Goal: Information Seeking & Learning: Learn about a topic

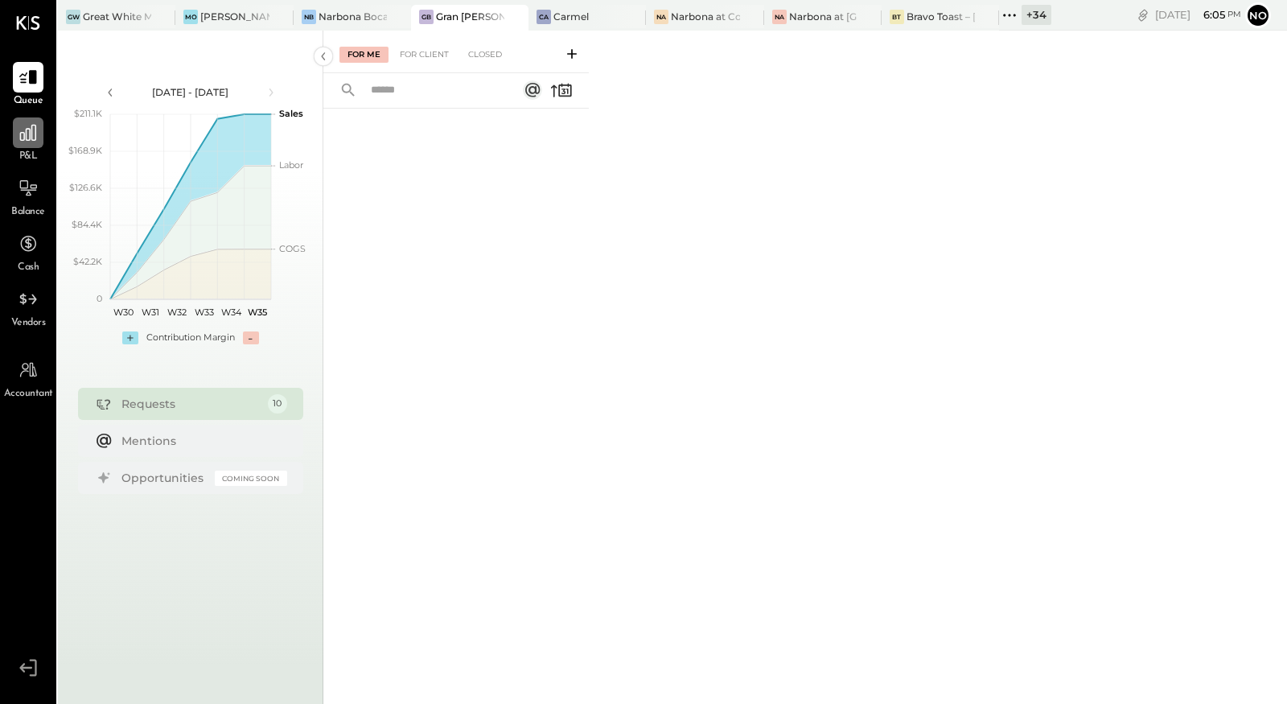
click at [18, 139] on icon at bounding box center [28, 132] width 21 height 21
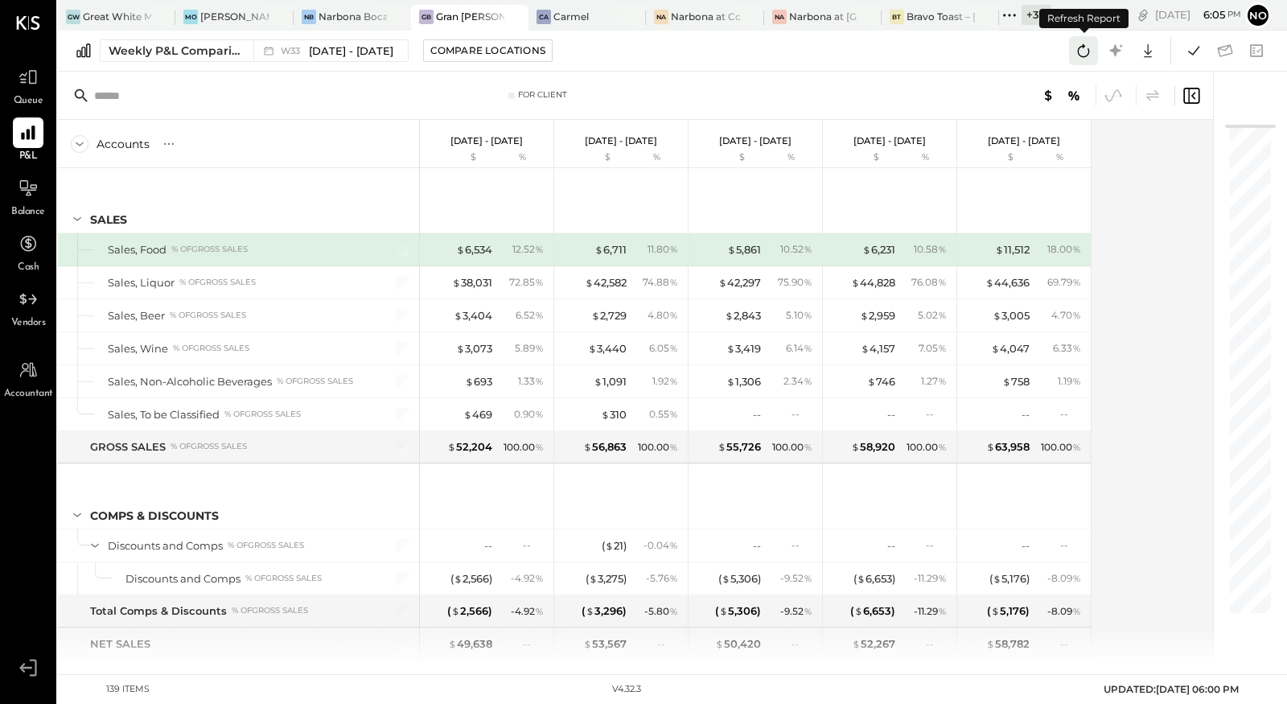
click at [1084, 56] on icon at bounding box center [1084, 50] width 12 height 13
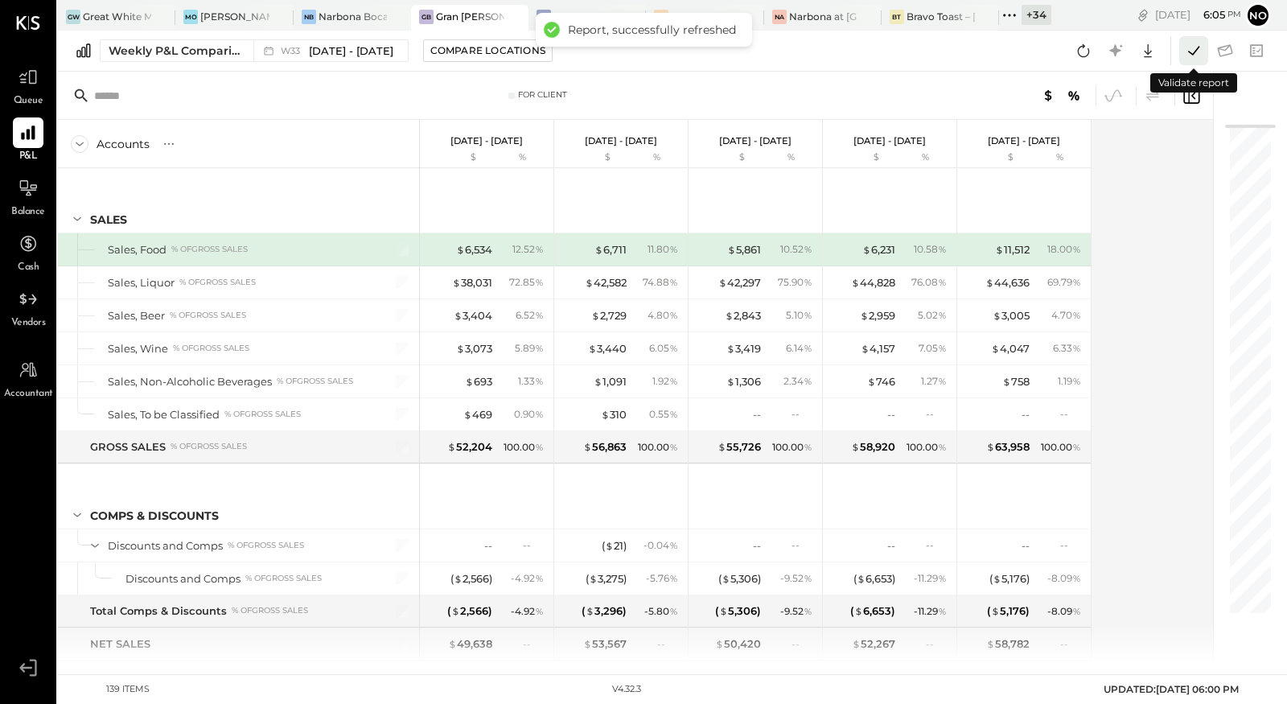
click at [1200, 55] on icon at bounding box center [1194, 50] width 21 height 21
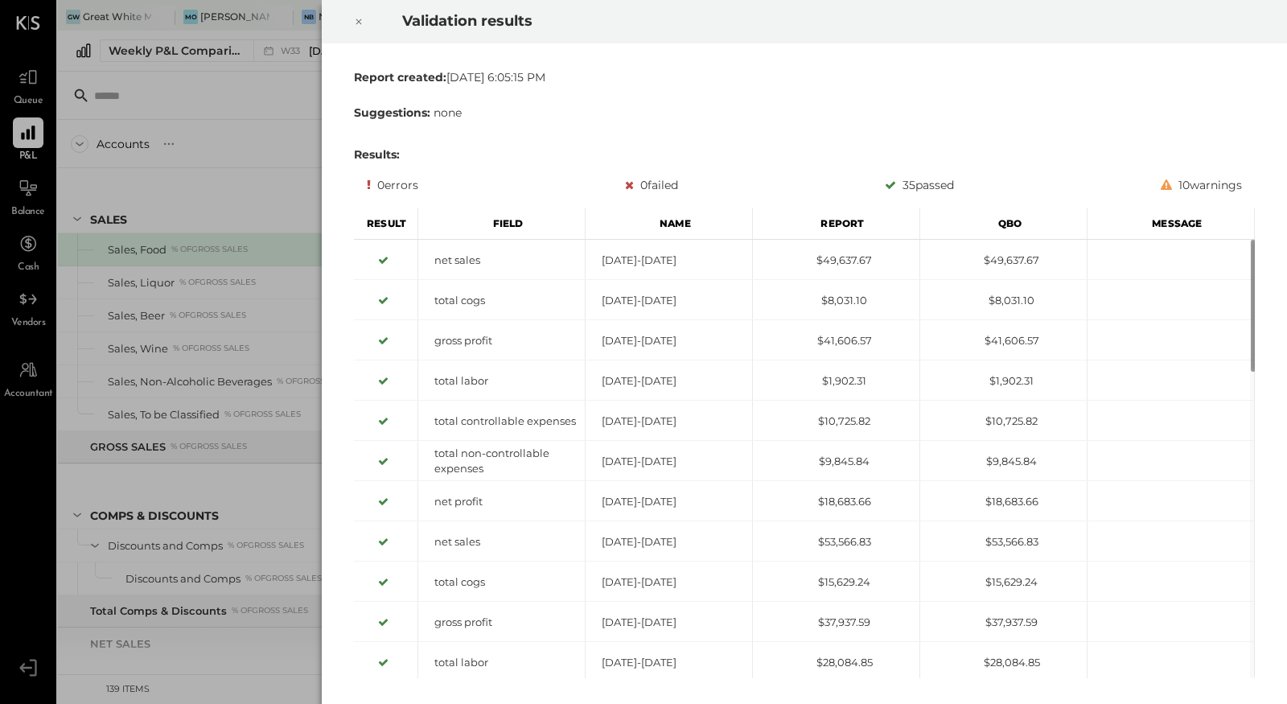
click at [355, 22] on icon at bounding box center [359, 21] width 10 height 19
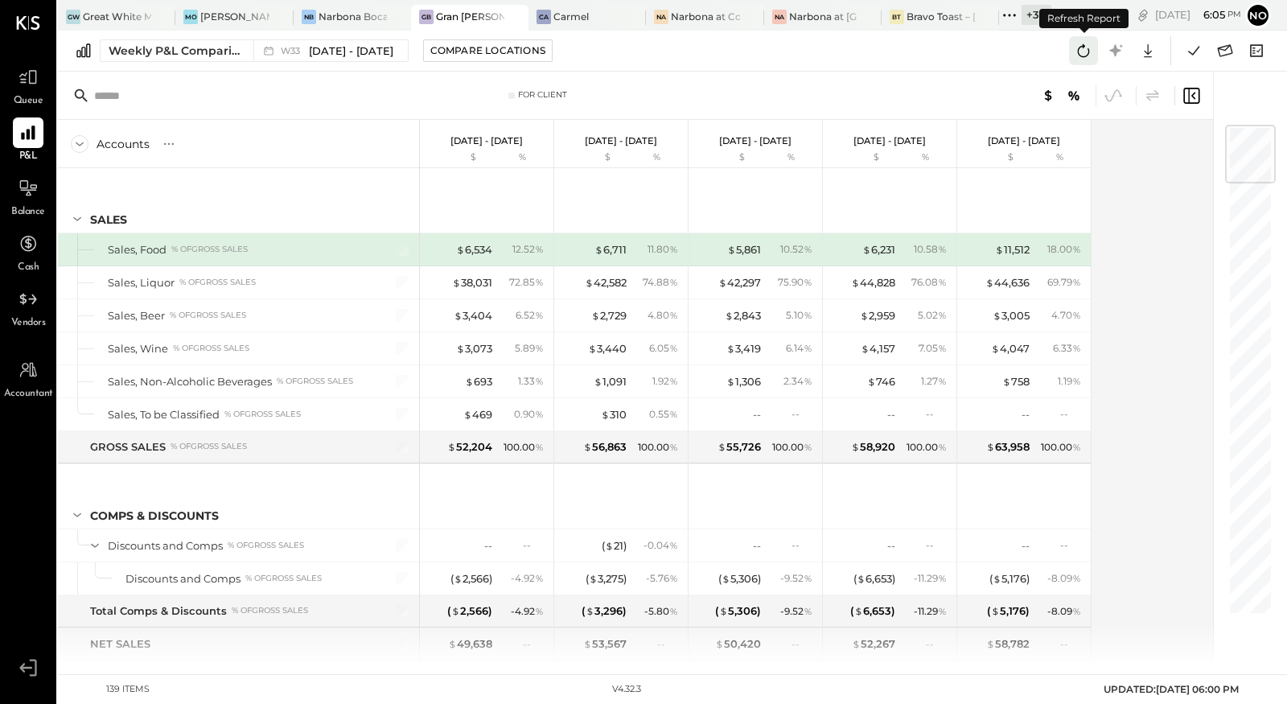
click at [1091, 48] on icon at bounding box center [1083, 50] width 21 height 21
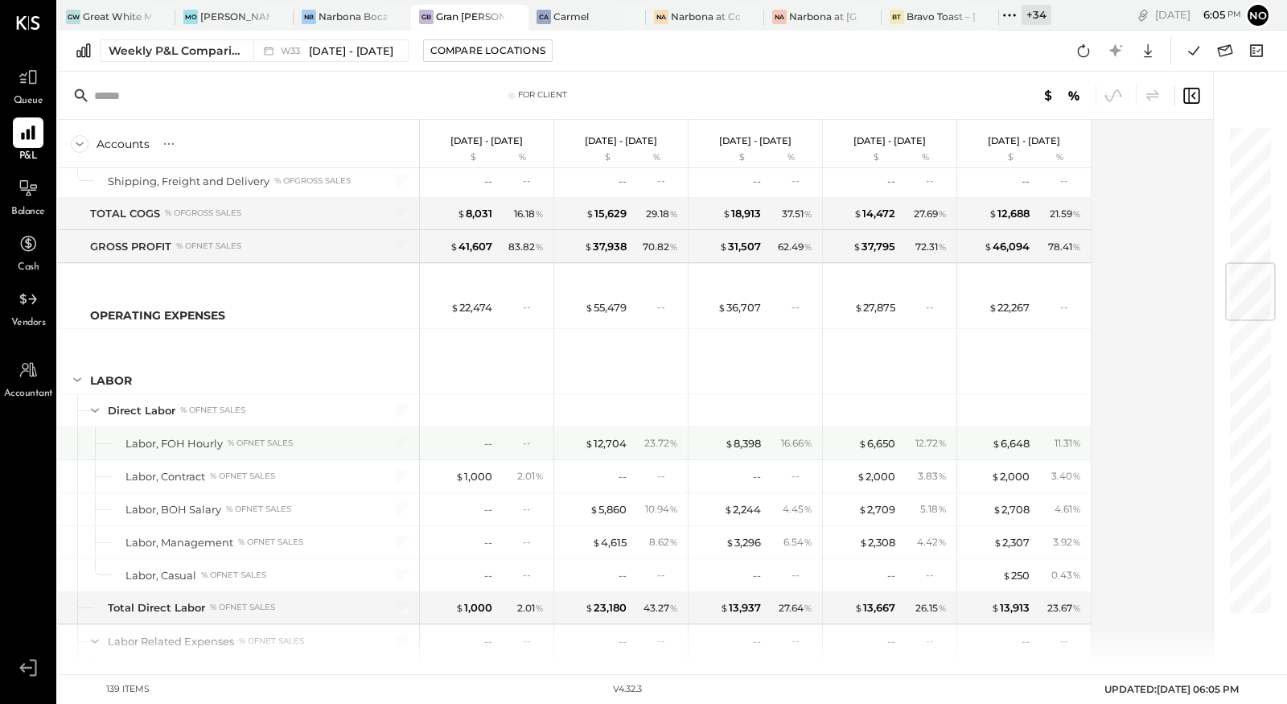
scroll to position [1167, 0]
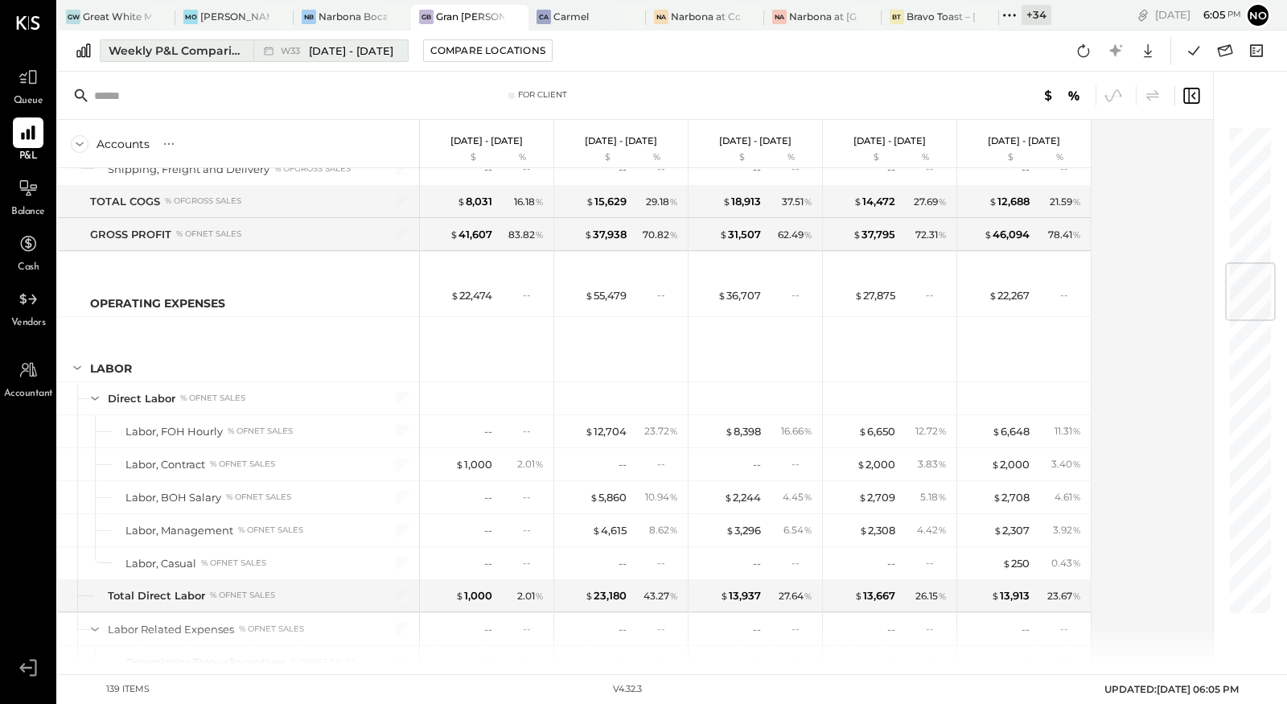
click at [325, 47] on span "[DATE] - [DATE]" at bounding box center [351, 50] width 84 height 15
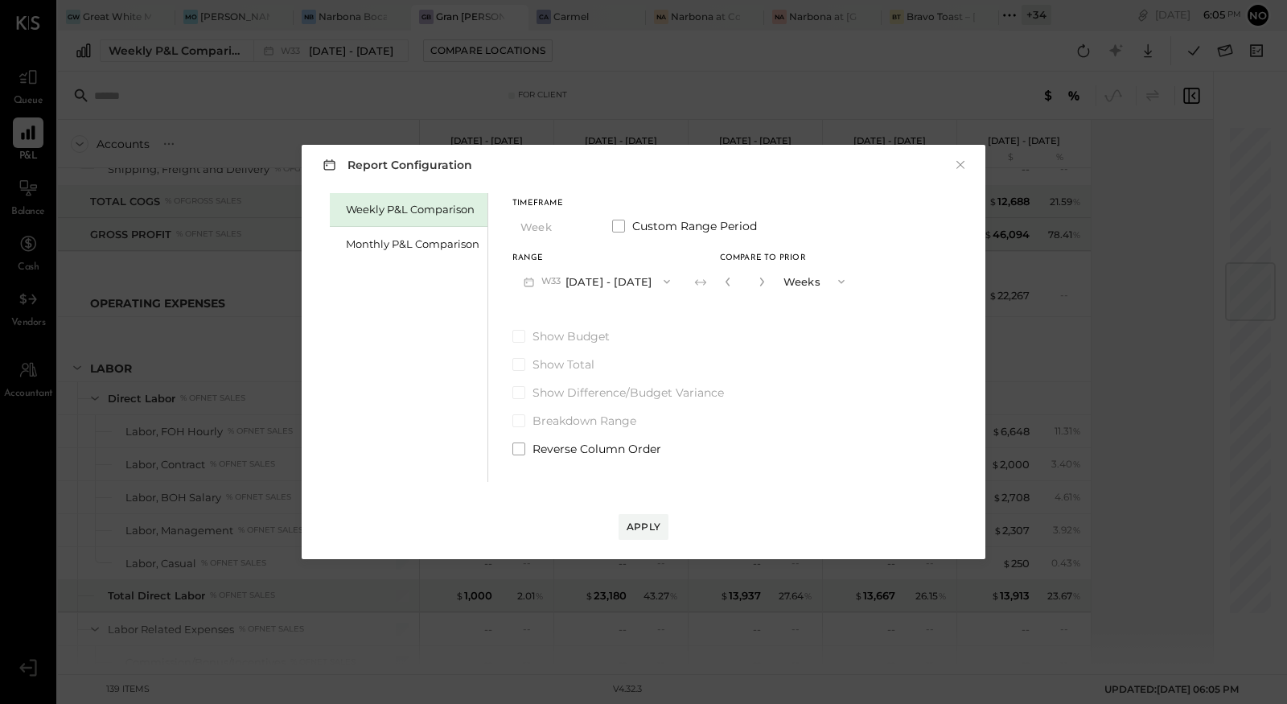
click at [596, 281] on button "W33 [DATE] - [DATE]" at bounding box center [597, 281] width 169 height 30
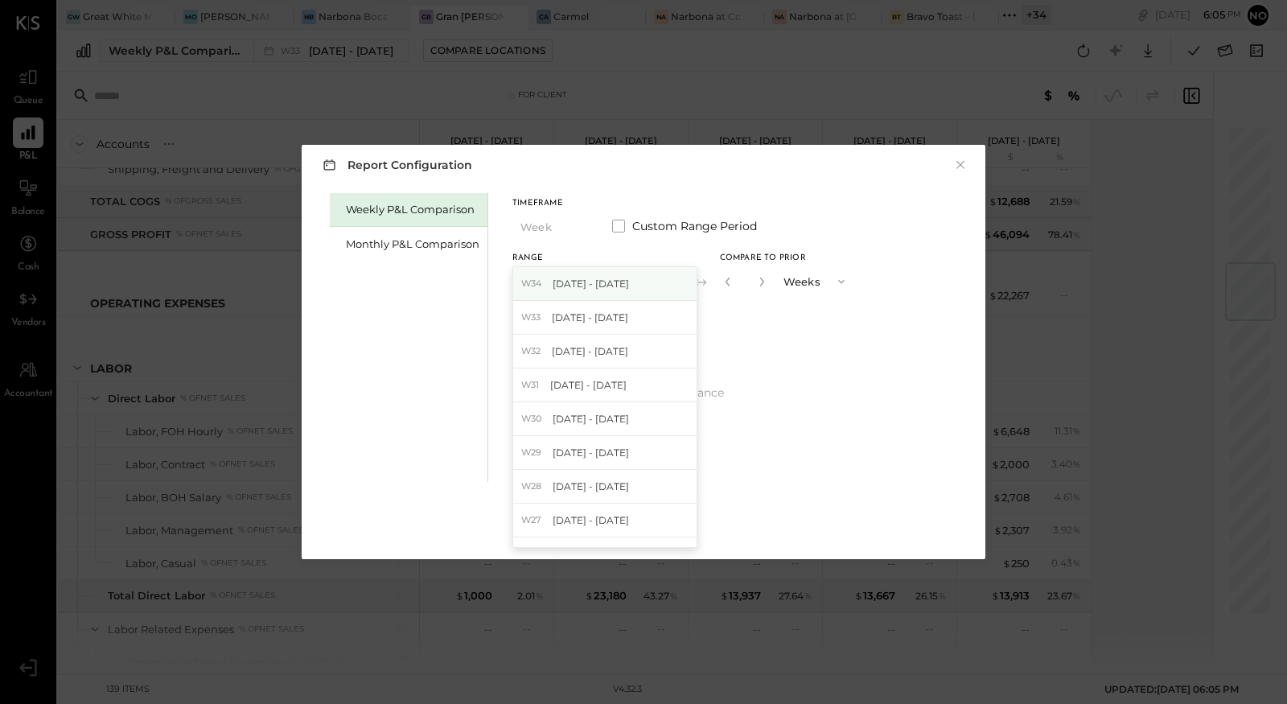
click at [598, 284] on span "[DATE] - [DATE]" at bounding box center [591, 284] width 76 height 14
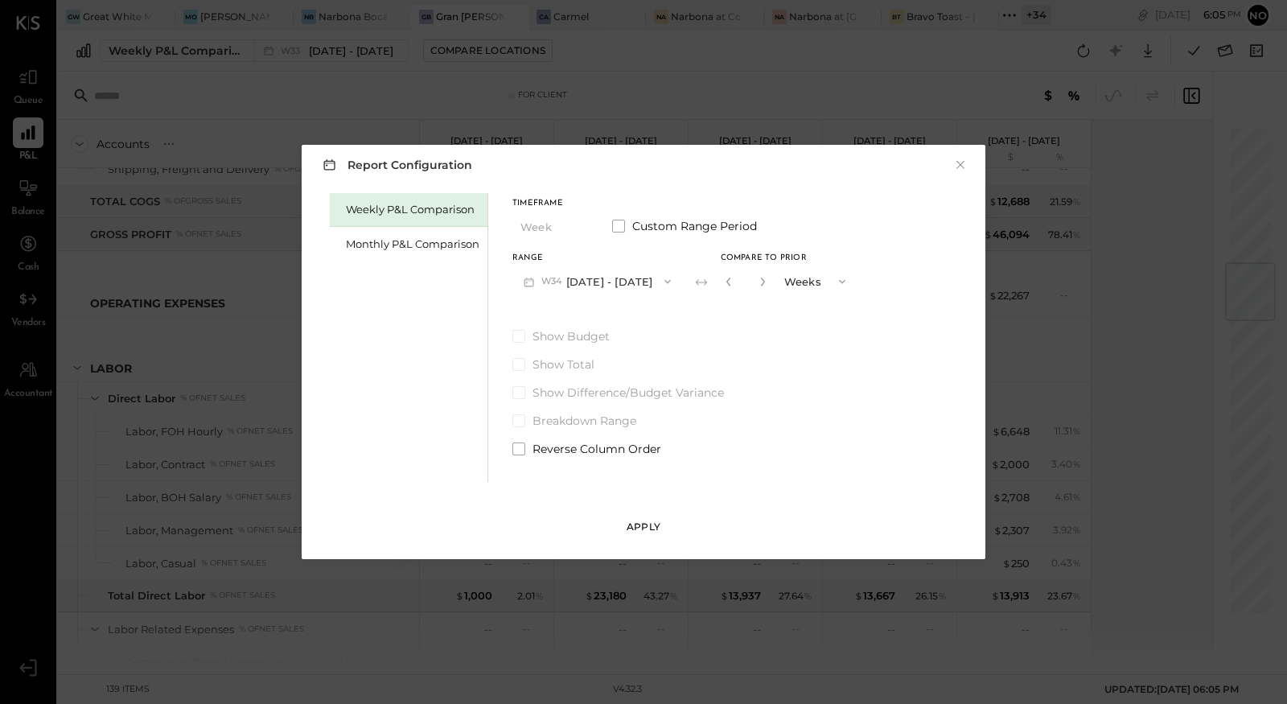
click at [639, 523] on div "Apply" at bounding box center [644, 527] width 34 height 14
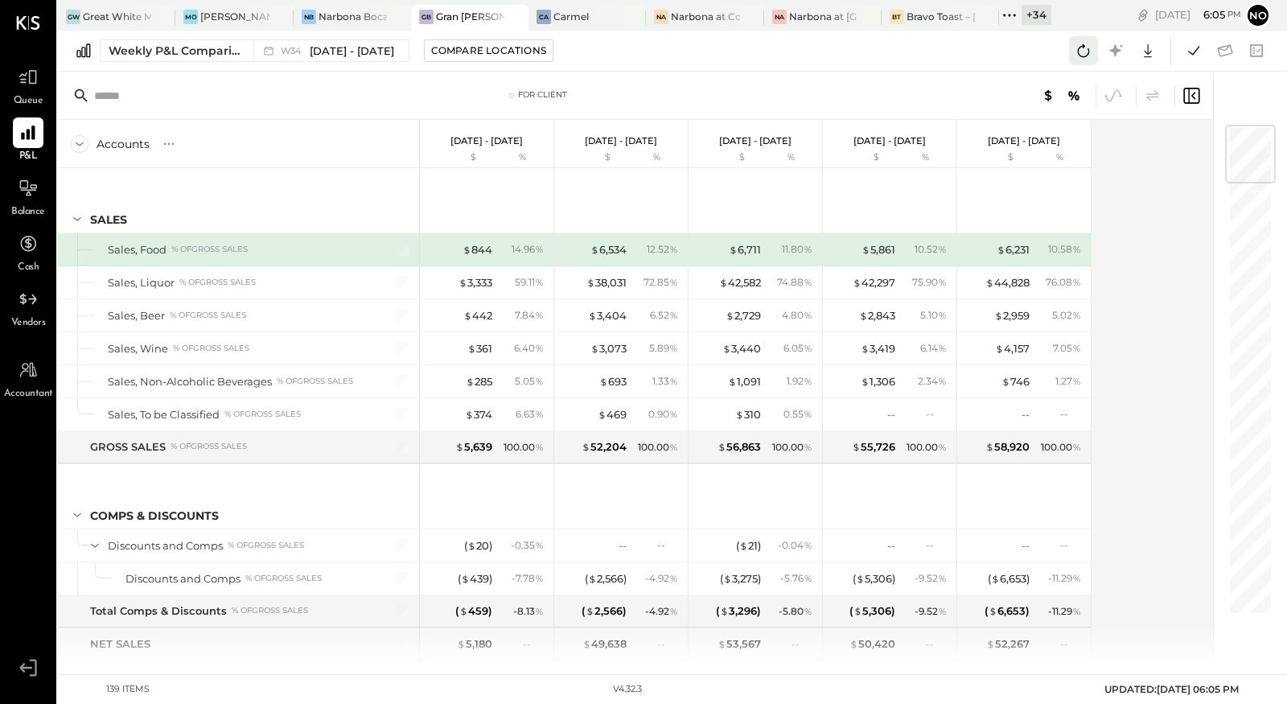
click at [1078, 52] on icon at bounding box center [1084, 50] width 12 height 13
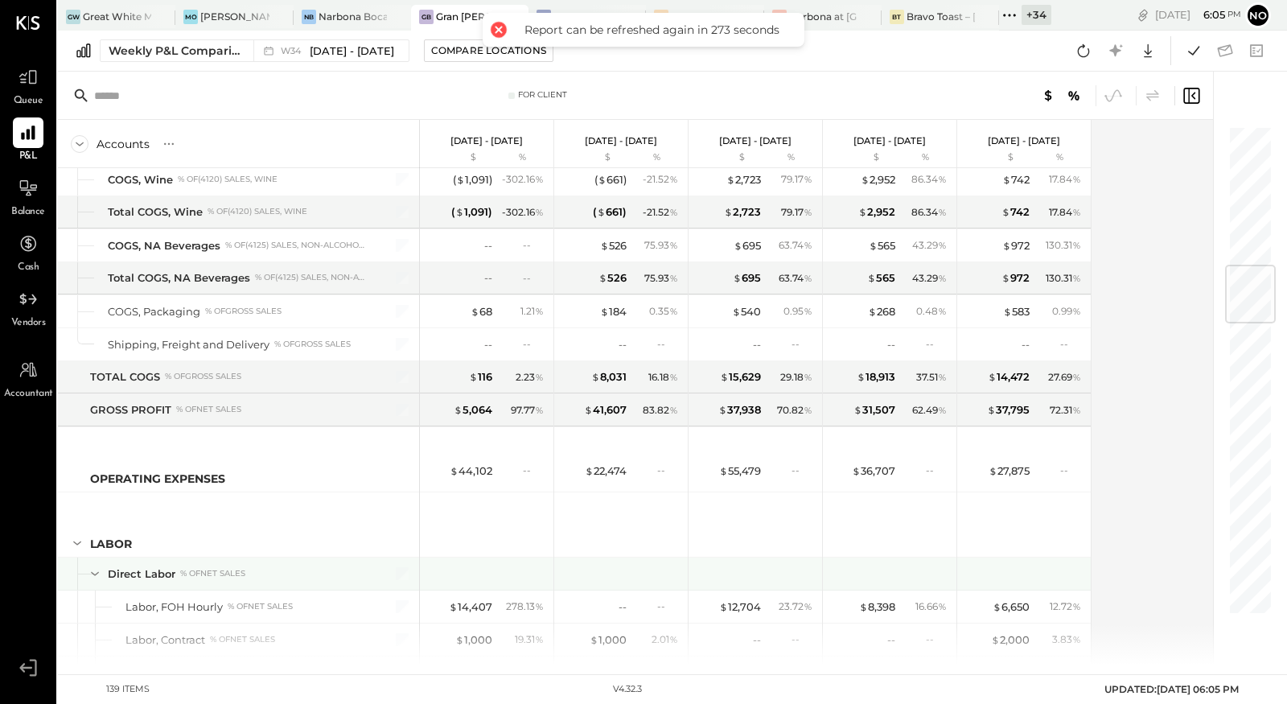
scroll to position [1371, 0]
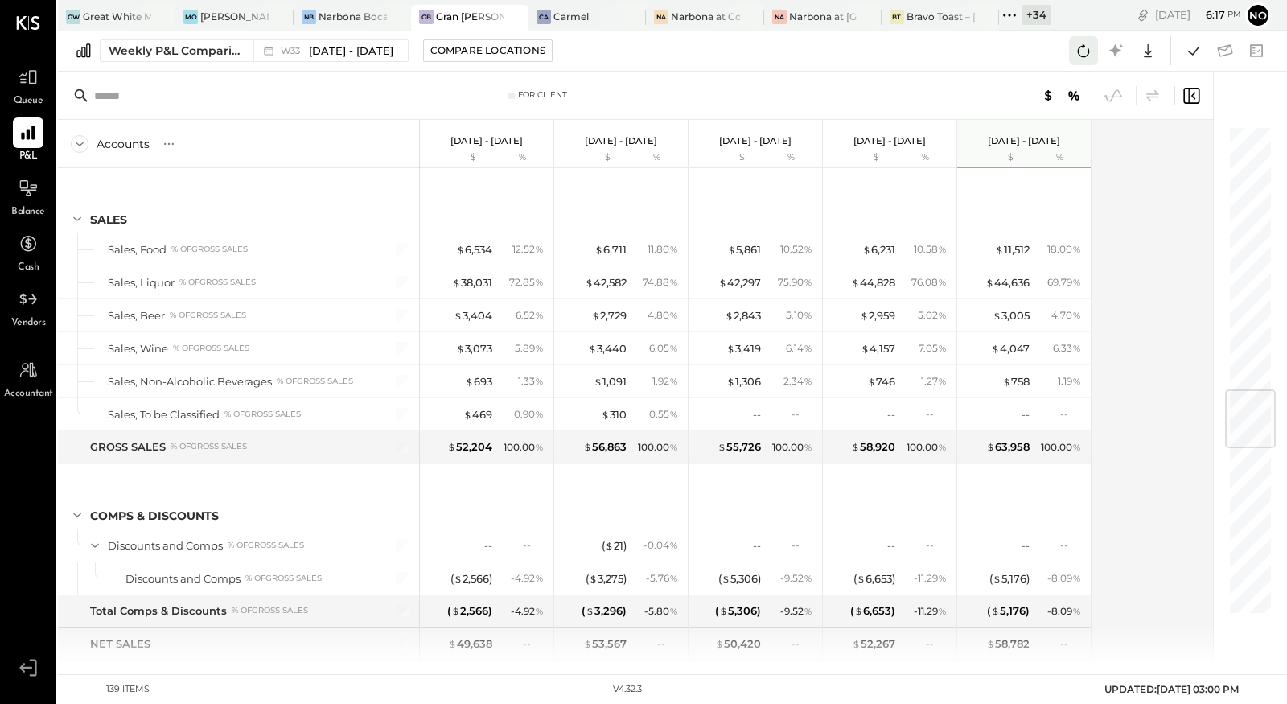
scroll to position [2242, 0]
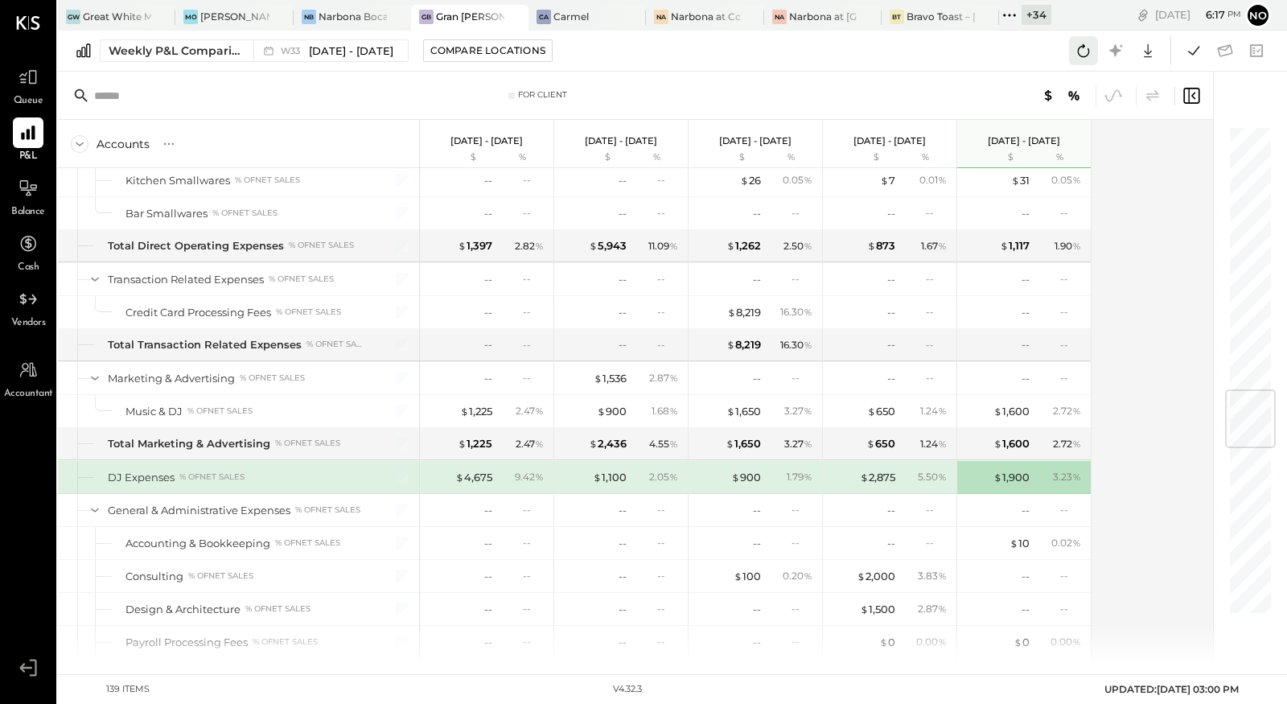
click at [1093, 52] on icon at bounding box center [1083, 50] width 21 height 21
click at [1085, 53] on icon at bounding box center [1083, 50] width 21 height 21
click at [1192, 52] on icon at bounding box center [1194, 50] width 21 height 21
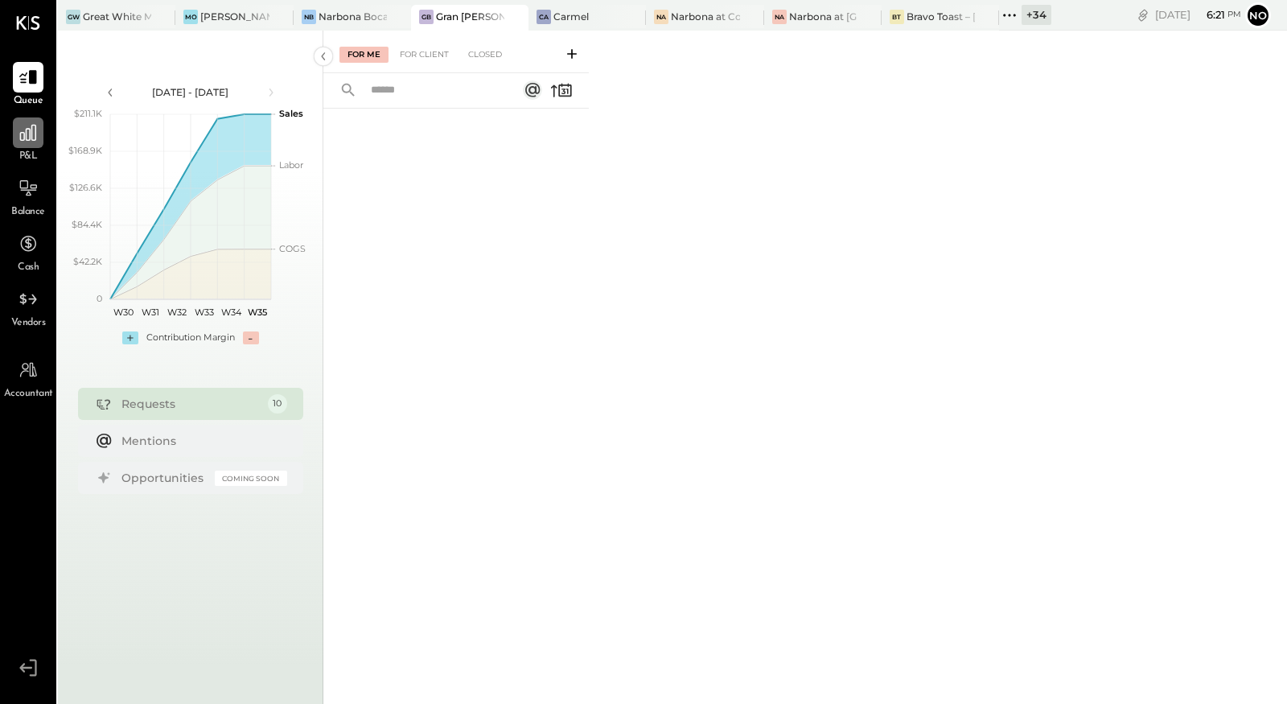
click at [19, 141] on icon at bounding box center [28, 132] width 21 height 21
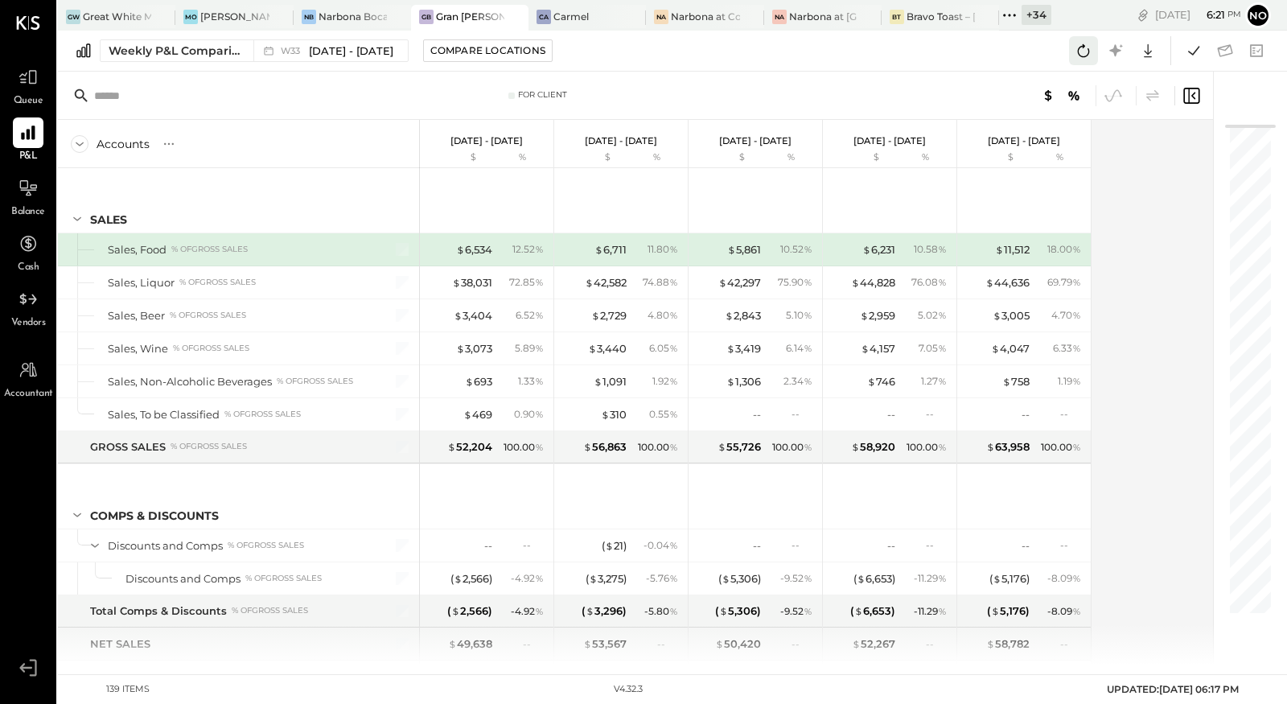
click at [1080, 57] on icon at bounding box center [1083, 50] width 21 height 21
click at [1195, 51] on icon at bounding box center [1193, 50] width 11 height 9
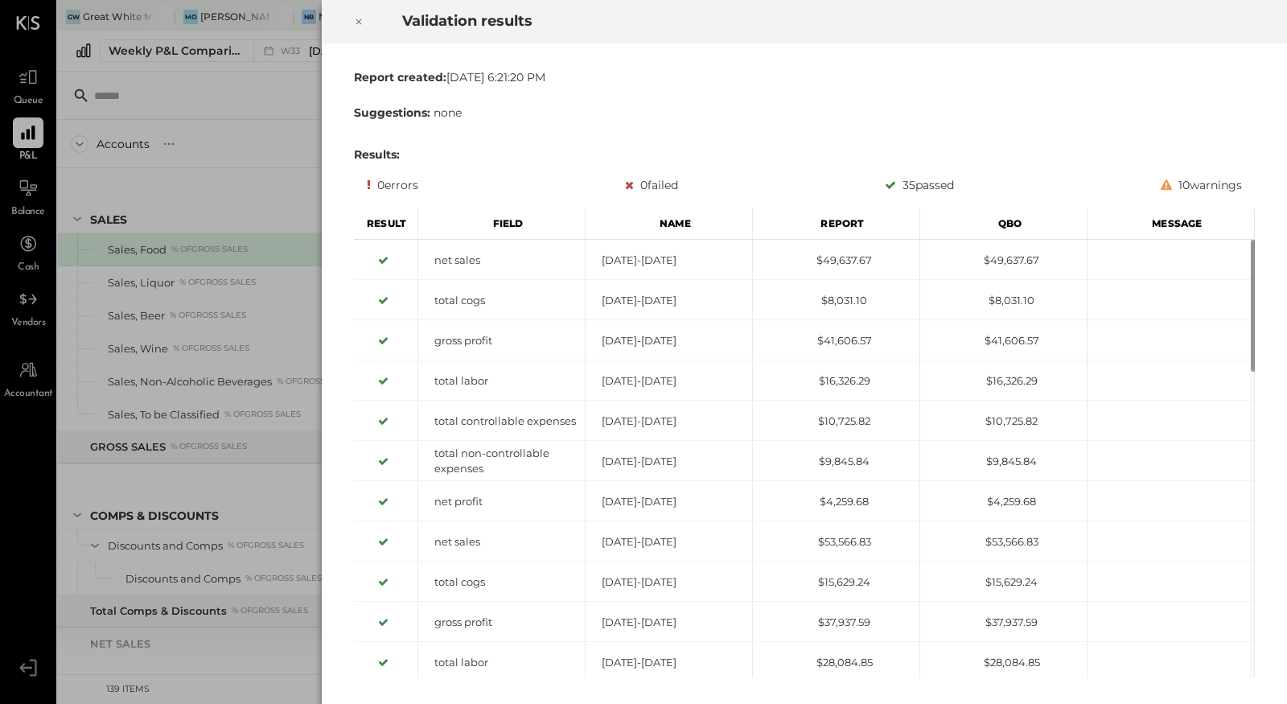
click at [359, 18] on icon at bounding box center [359, 21] width 10 height 19
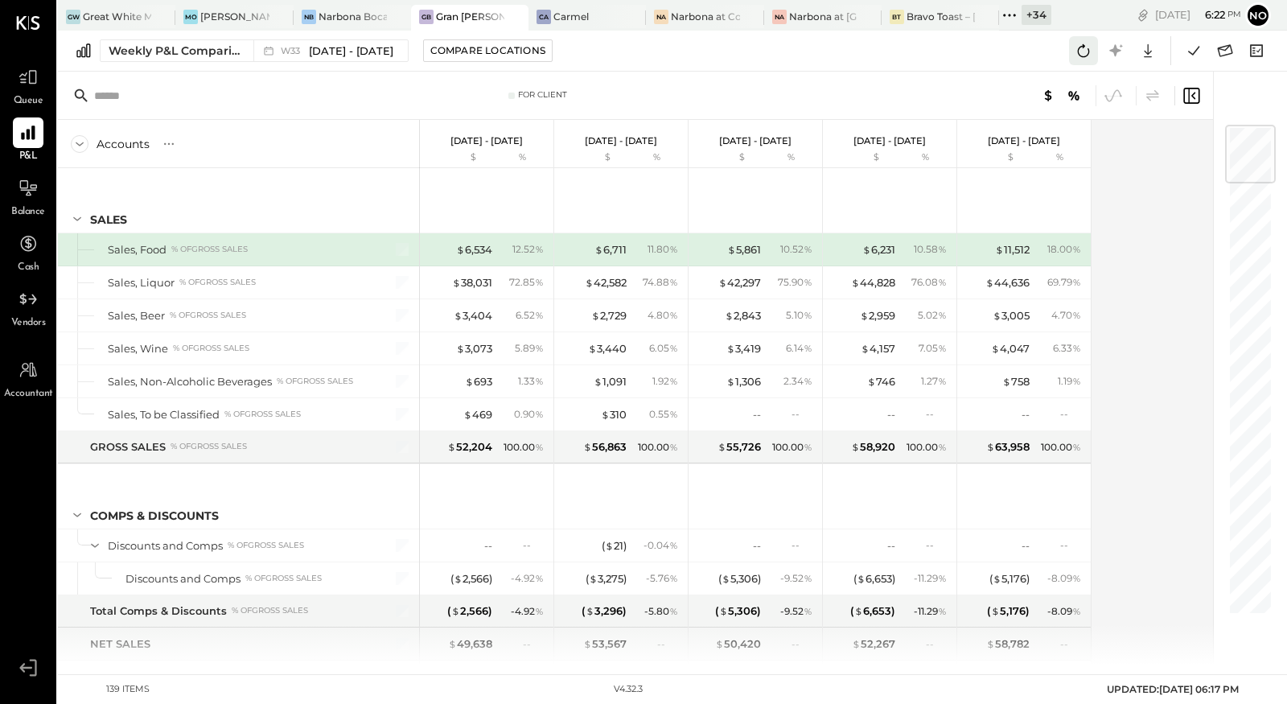
click at [1085, 46] on icon at bounding box center [1084, 50] width 12 height 13
click at [904, 58] on div "Weekly P&L Comparison W33 Aug 11 - 17, 2025 Compare Locations Google Sheets Exc…" at bounding box center [672, 51] width 1229 height 41
